Goal: Task Accomplishment & Management: Use online tool/utility

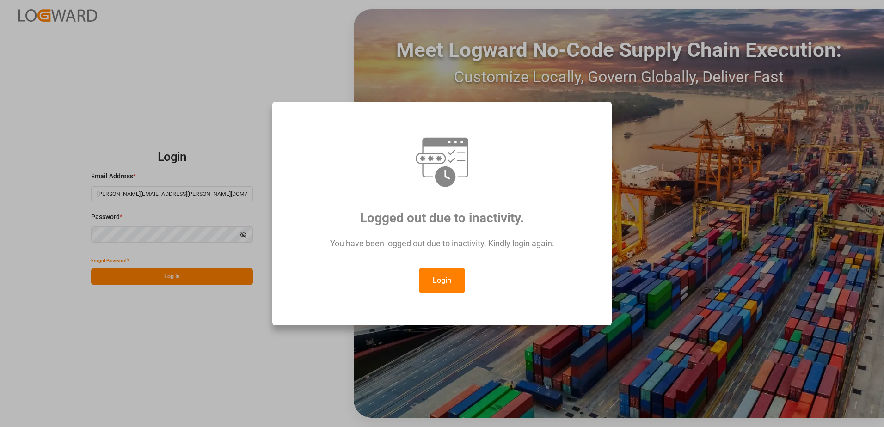
click at [452, 279] on button "Login" at bounding box center [442, 280] width 46 height 25
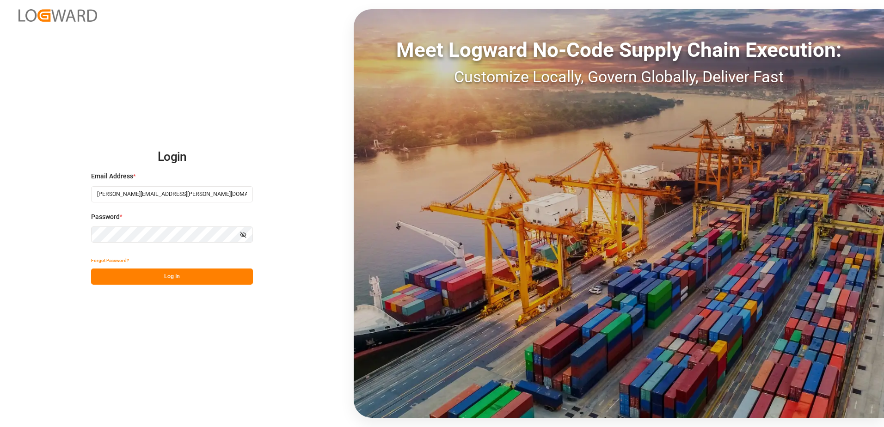
click at [144, 279] on button "Log In" at bounding box center [172, 277] width 162 height 16
click at [166, 278] on button "Log In" at bounding box center [172, 277] width 162 height 16
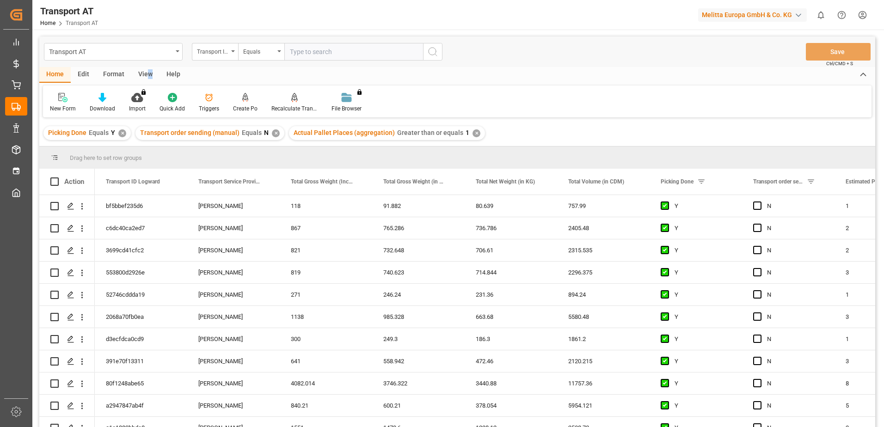
click at [148, 73] on div "View" at bounding box center [145, 75] width 28 height 16
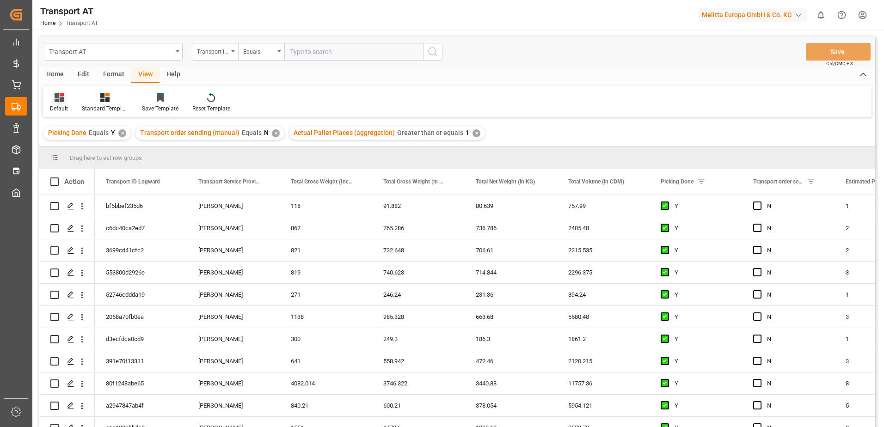
drag, startPoint x: 148, startPoint y: 73, endPoint x: 60, endPoint y: 105, distance: 94.3
click at [60, 105] on div "Default" at bounding box center [59, 109] width 18 height 8
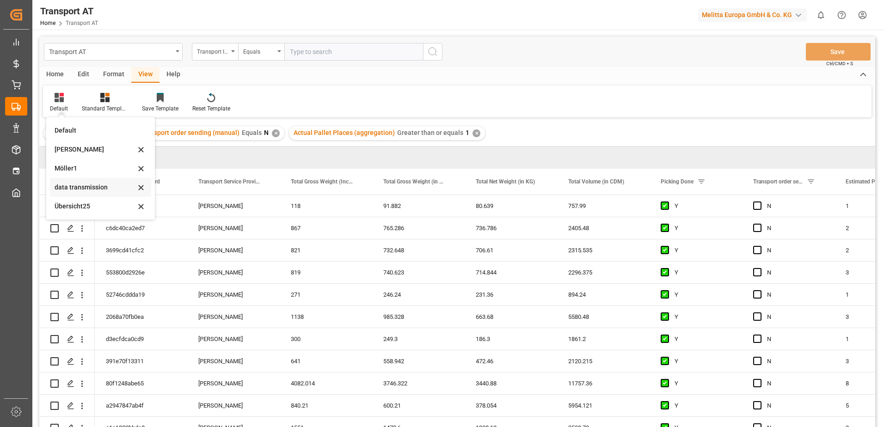
click at [80, 188] on div "data transmission" at bounding box center [95, 188] width 81 height 10
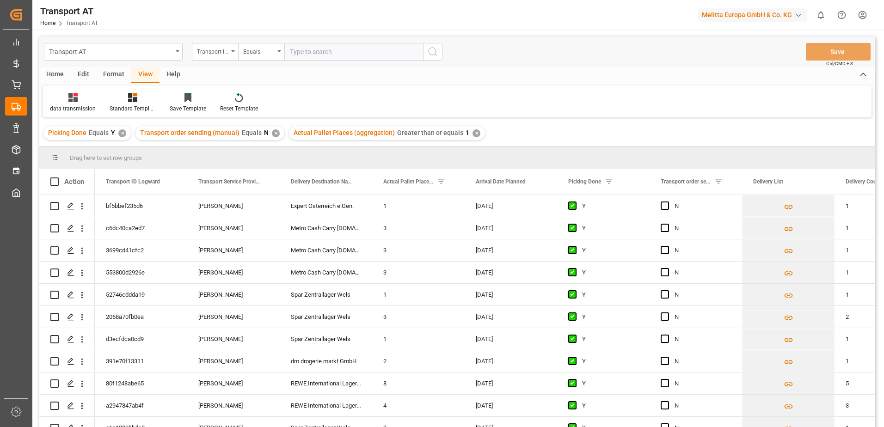
click at [81, 186] on div "Action" at bounding box center [74, 182] width 20 height 8
click at [666, 206] on span "Press SPACE to select this row." at bounding box center [665, 206] width 8 height 8
click at [668, 202] on input "Press SPACE to select this row." at bounding box center [668, 202] width 0 height 0
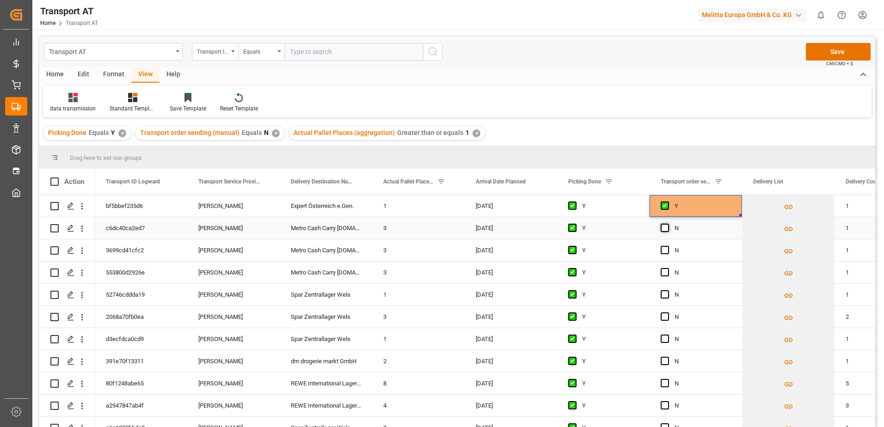
click at [667, 228] on span "Press SPACE to select this row." at bounding box center [665, 228] width 8 height 8
click at [668, 224] on input "Press SPACE to select this row." at bounding box center [668, 224] width 0 height 0
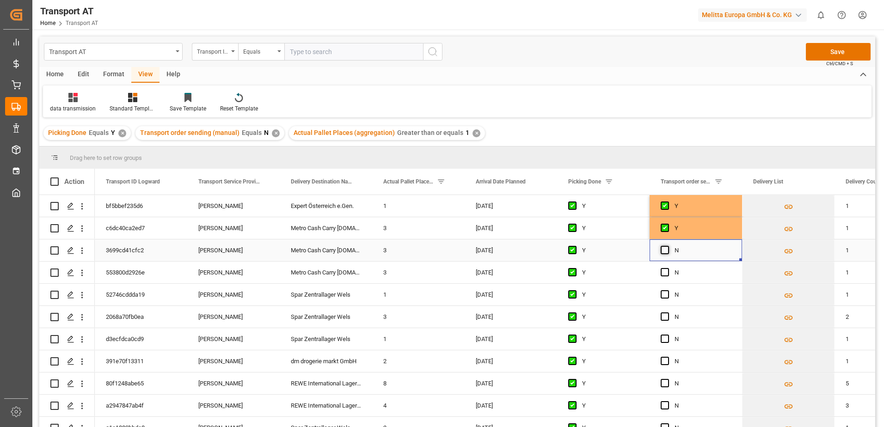
click at [666, 251] on span "Press SPACE to select this row." at bounding box center [665, 250] width 8 height 8
click at [668, 246] on input "Press SPACE to select this row." at bounding box center [668, 246] width 0 height 0
click at [664, 273] on span "Press SPACE to select this row." at bounding box center [665, 272] width 8 height 8
click at [668, 268] on input "Press SPACE to select this row." at bounding box center [668, 268] width 0 height 0
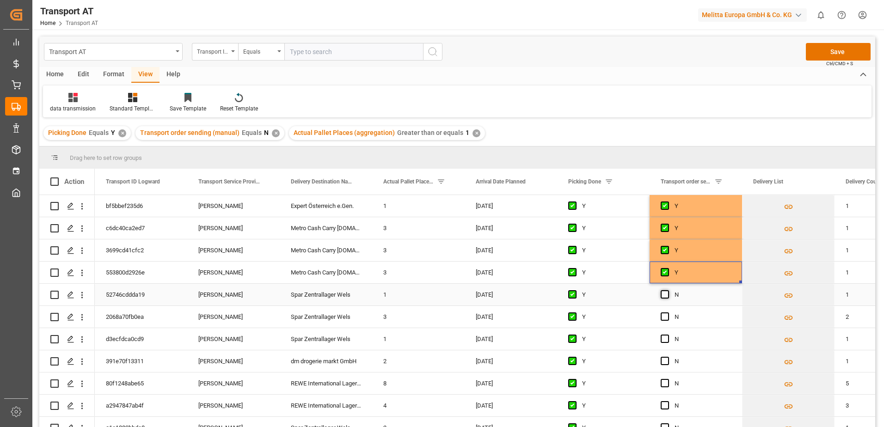
click at [663, 292] on span "Press SPACE to select this row." at bounding box center [665, 294] width 8 height 8
click at [668, 290] on input "Press SPACE to select this row." at bounding box center [668, 290] width 0 height 0
click at [663, 319] on span "Press SPACE to select this row." at bounding box center [665, 317] width 8 height 8
click at [668, 313] on input "Press SPACE to select this row." at bounding box center [668, 313] width 0 height 0
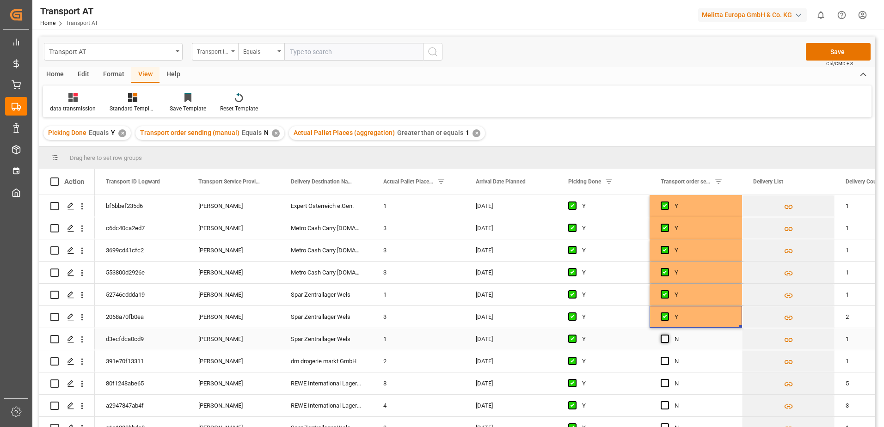
click at [664, 340] on span "Press SPACE to select this row." at bounding box center [665, 339] width 8 height 8
click at [668, 335] on input "Press SPACE to select this row." at bounding box center [668, 335] width 0 height 0
click at [832, 51] on button "Save" at bounding box center [838, 52] width 65 height 18
